Goal: Find specific page/section: Find specific page/section

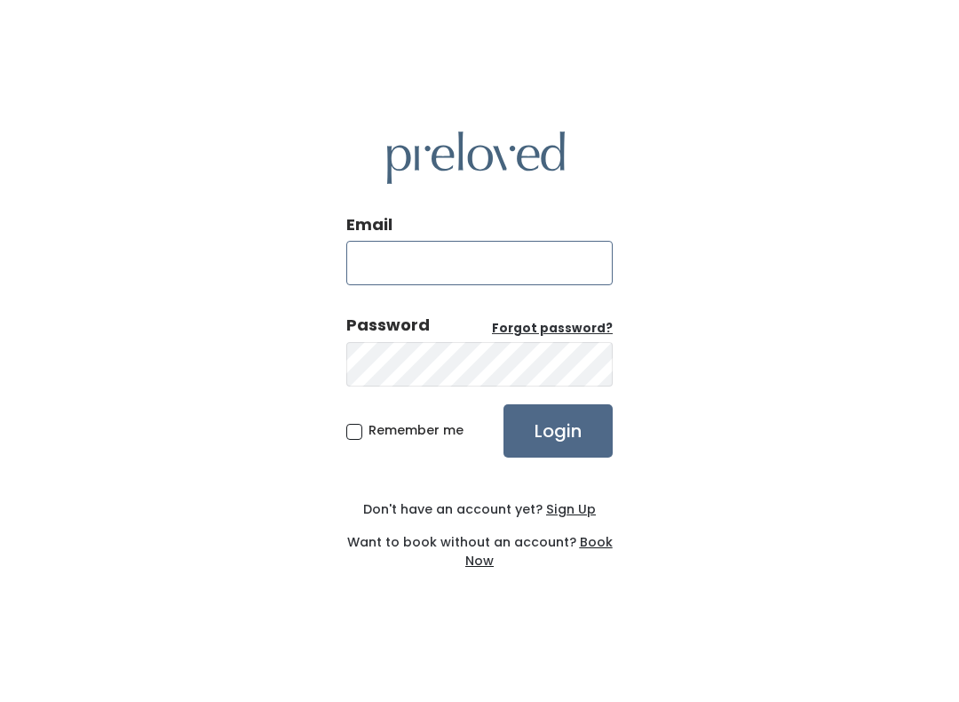
type input "spanishfork.store@preloved.love"
click at [558, 430] on input "Login" at bounding box center [558, 430] width 109 height 53
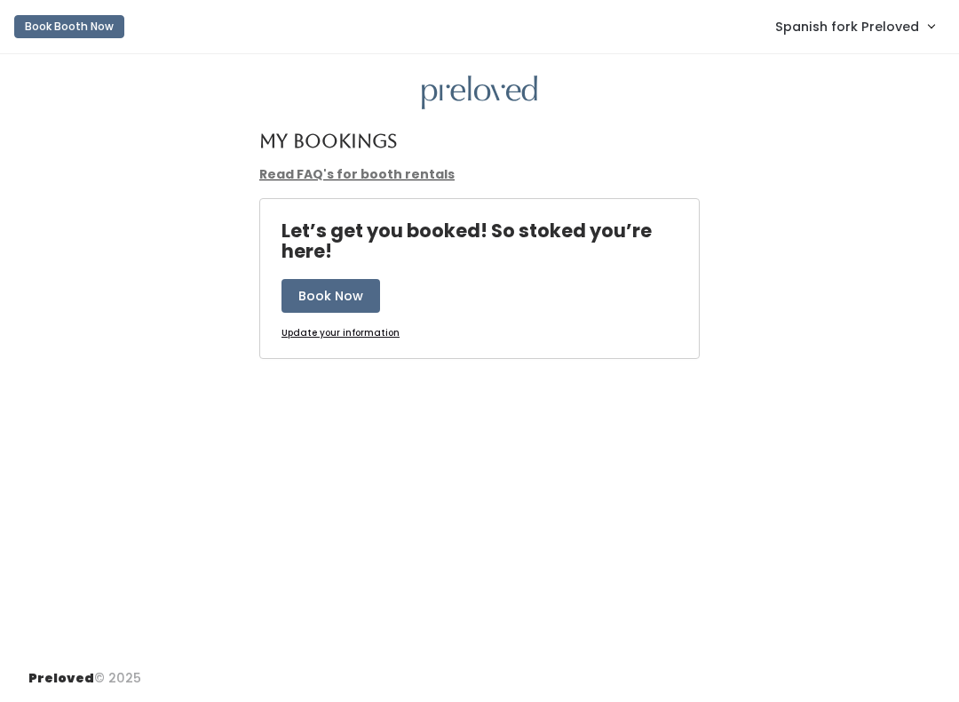
click at [823, 23] on span "Spanish fork Preloved" at bounding box center [847, 27] width 144 height 20
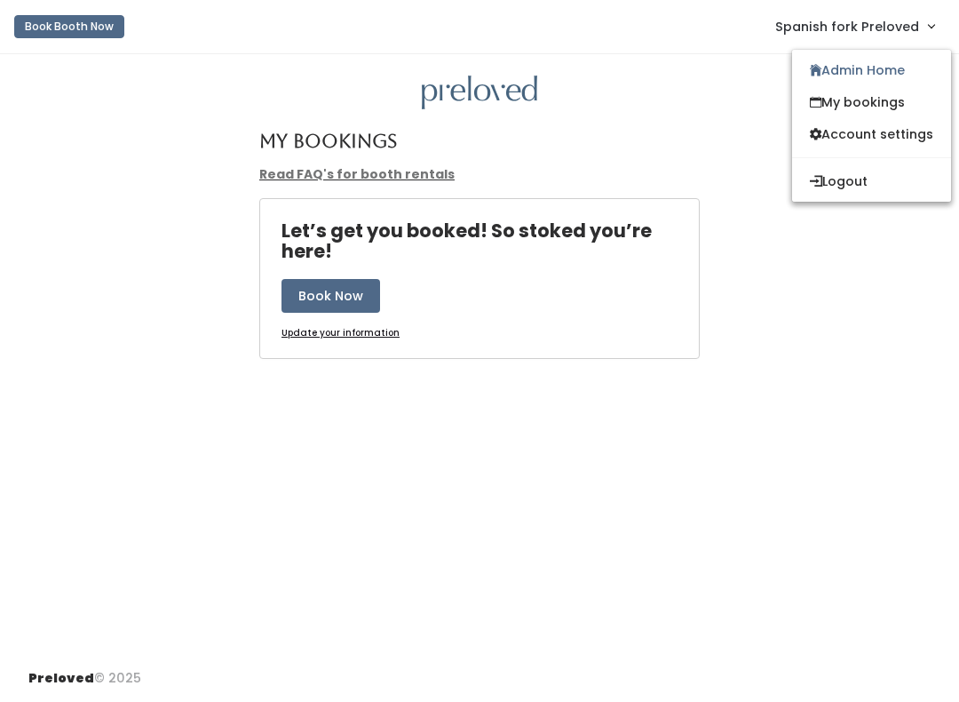
click at [833, 61] on link "Admin Home" at bounding box center [871, 70] width 159 height 32
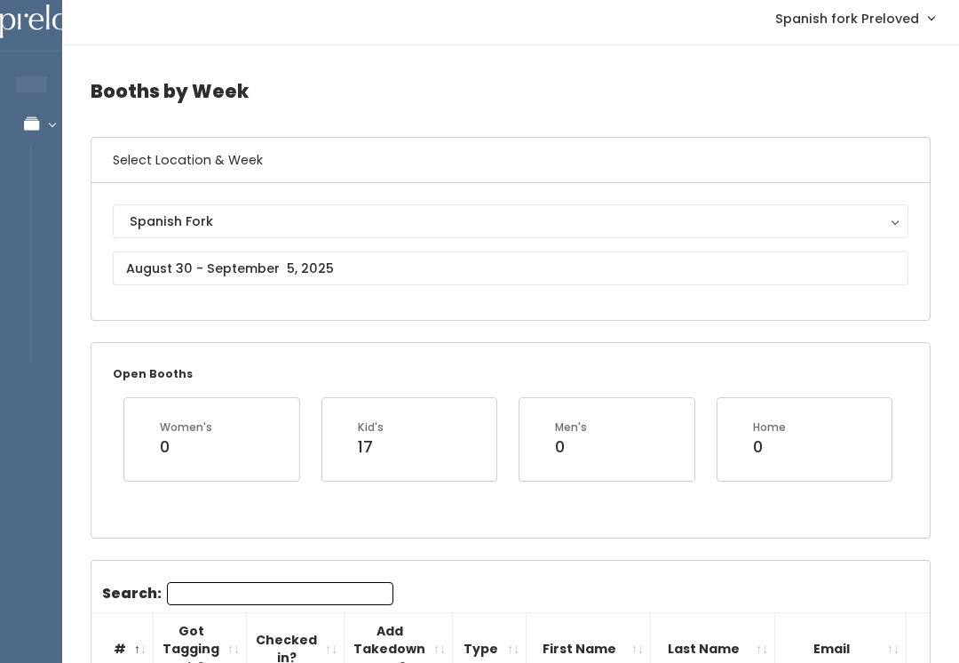
scroll to position [9, 0]
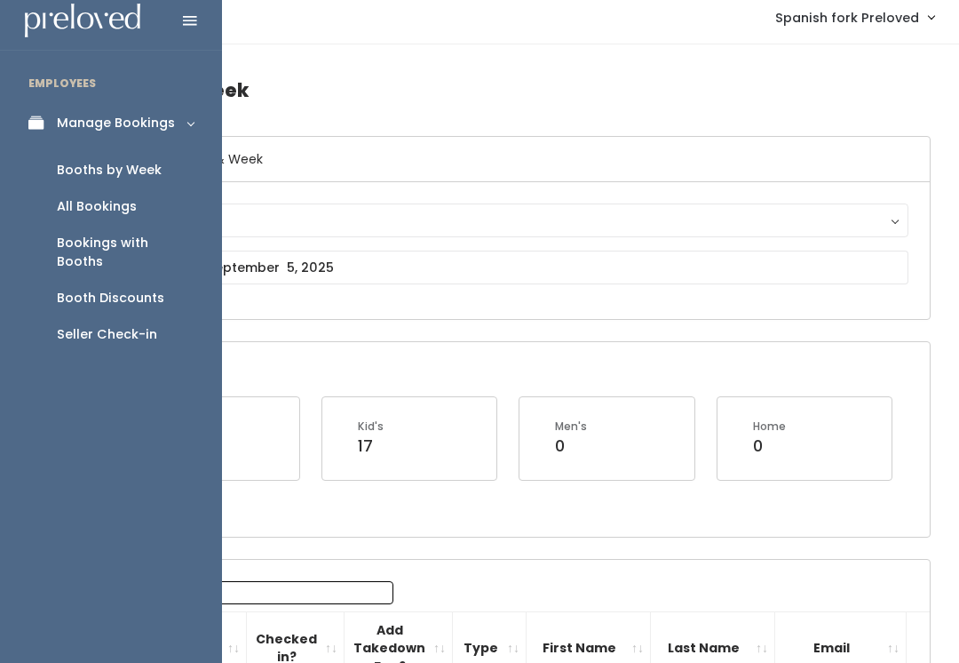
click at [69, 247] on div "Bookings with Booths" at bounding box center [125, 252] width 137 height 37
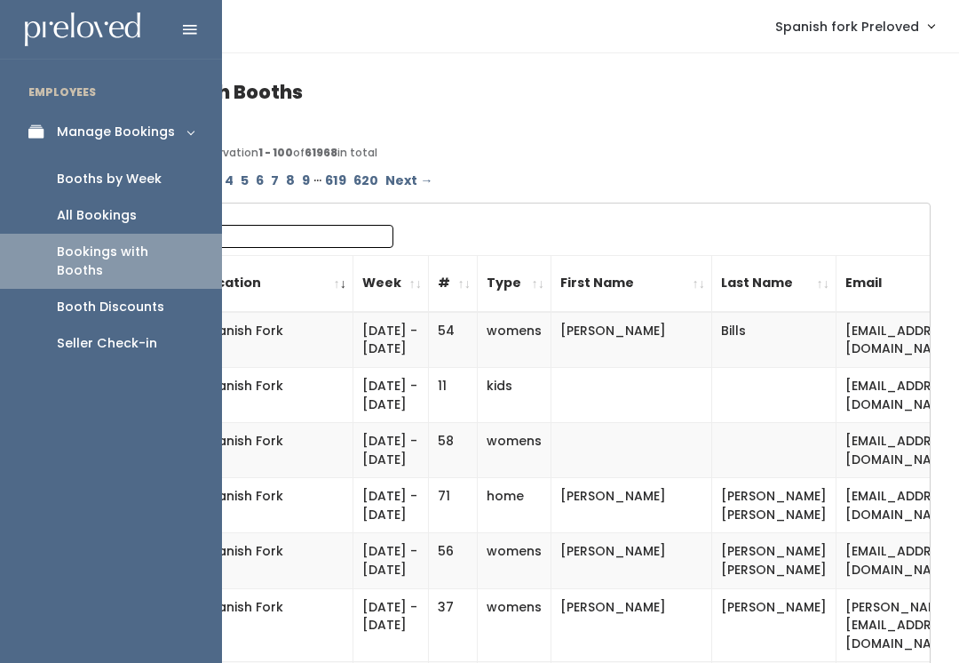
click at [88, 298] on div "Booth Discounts" at bounding box center [110, 307] width 107 height 19
